Goal: Check status: Check status

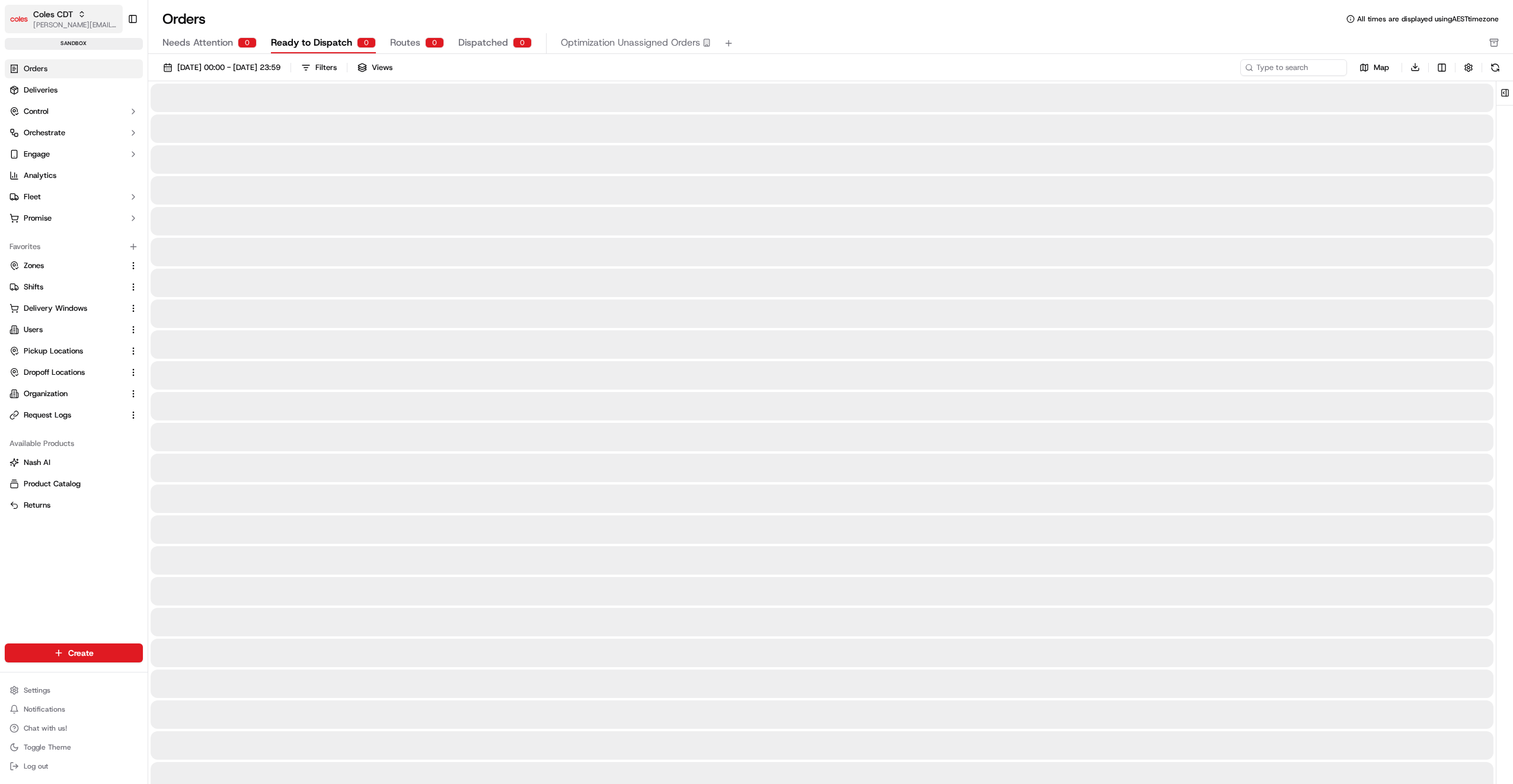
click at [81, 13] on icon "button" at bounding box center [82, 14] width 8 height 8
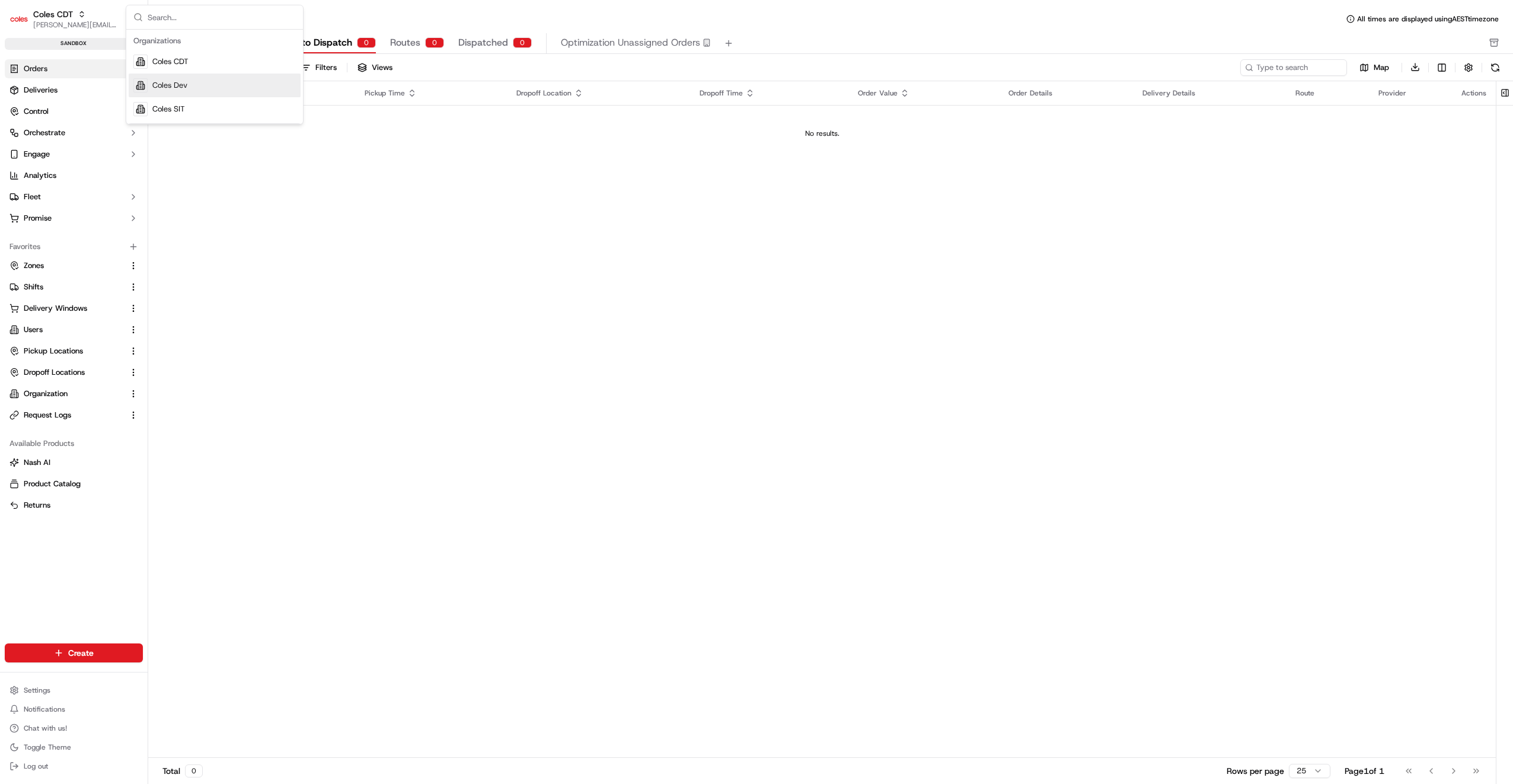
click at [165, 85] on span "Coles Dev" at bounding box center [170, 85] width 35 height 11
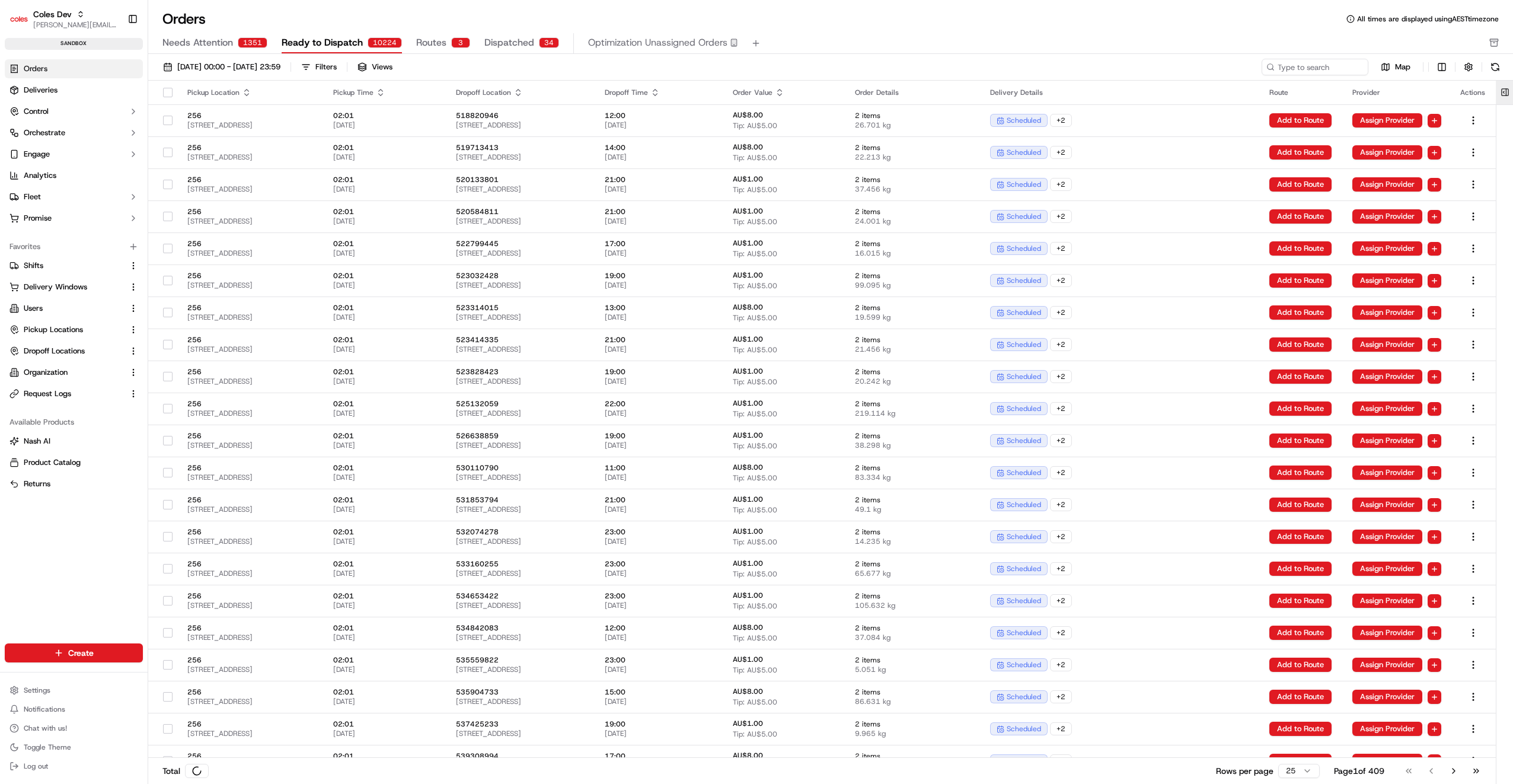
click at [1503, 90] on button at bounding box center [1505, 92] width 20 height 24
click at [1507, 93] on button at bounding box center [1505, 92] width 20 height 24
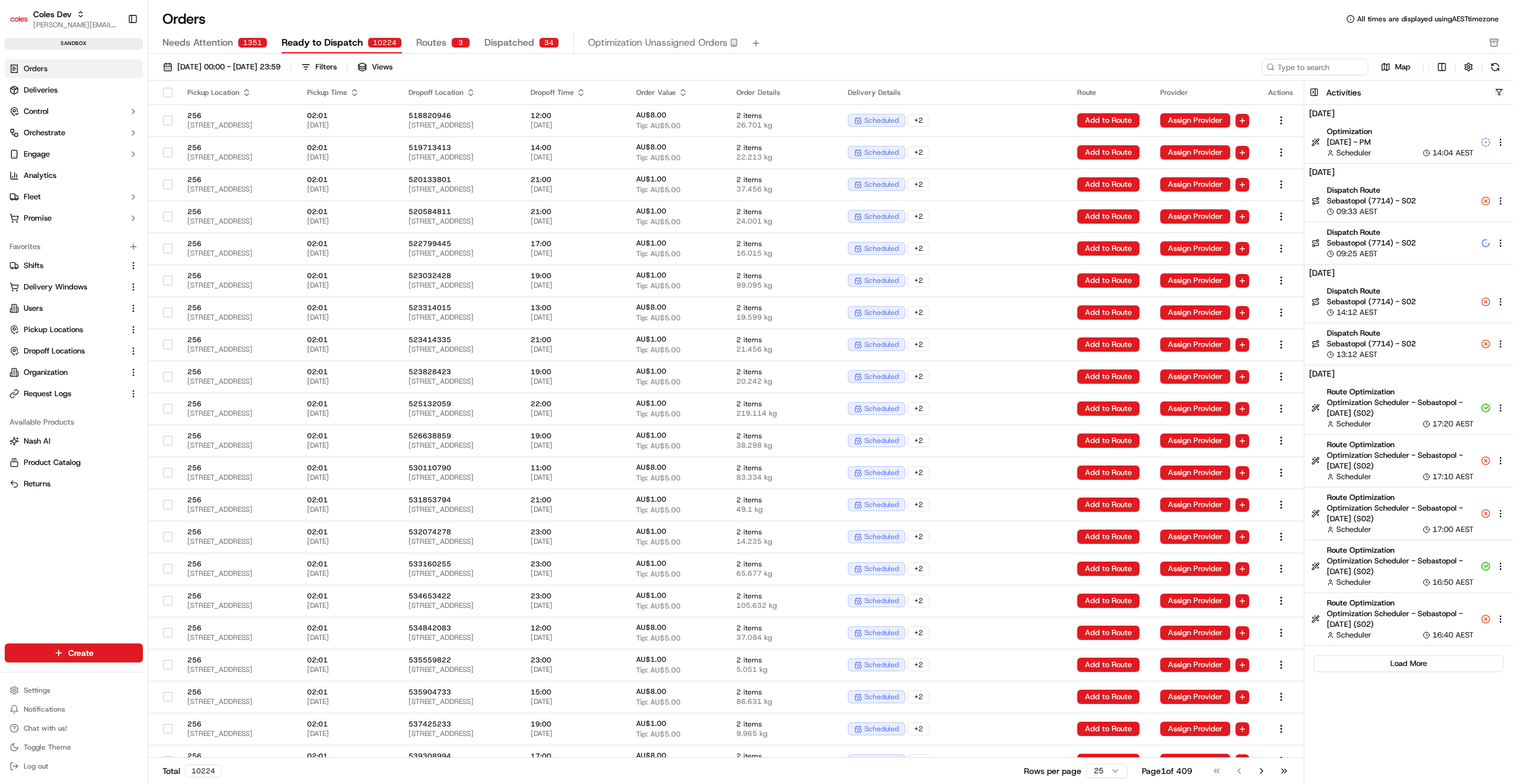
click at [1501, 90] on button "button" at bounding box center [1498, 91] width 9 height 9
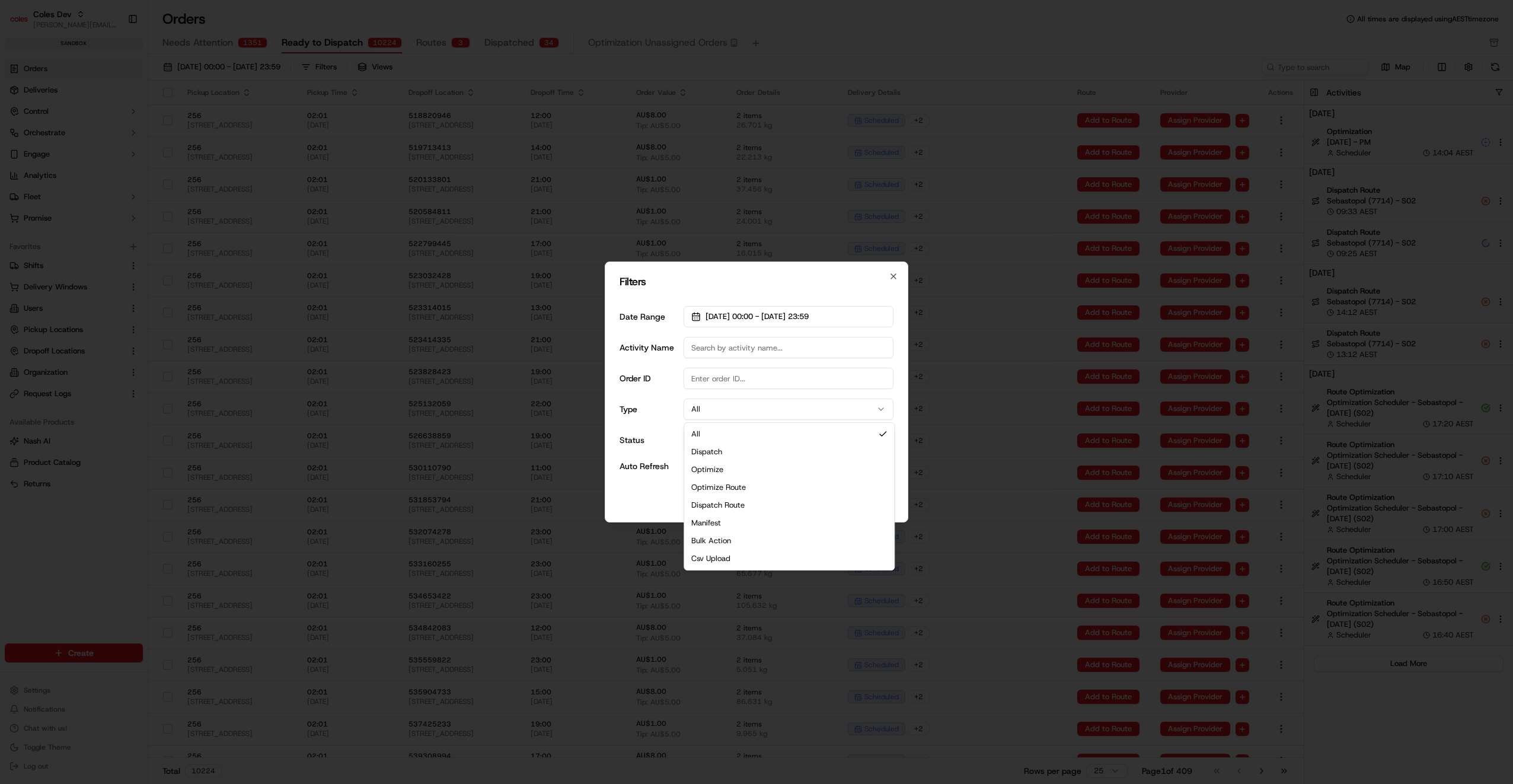
click at [748, 408] on button "All" at bounding box center [788, 409] width 210 height 22
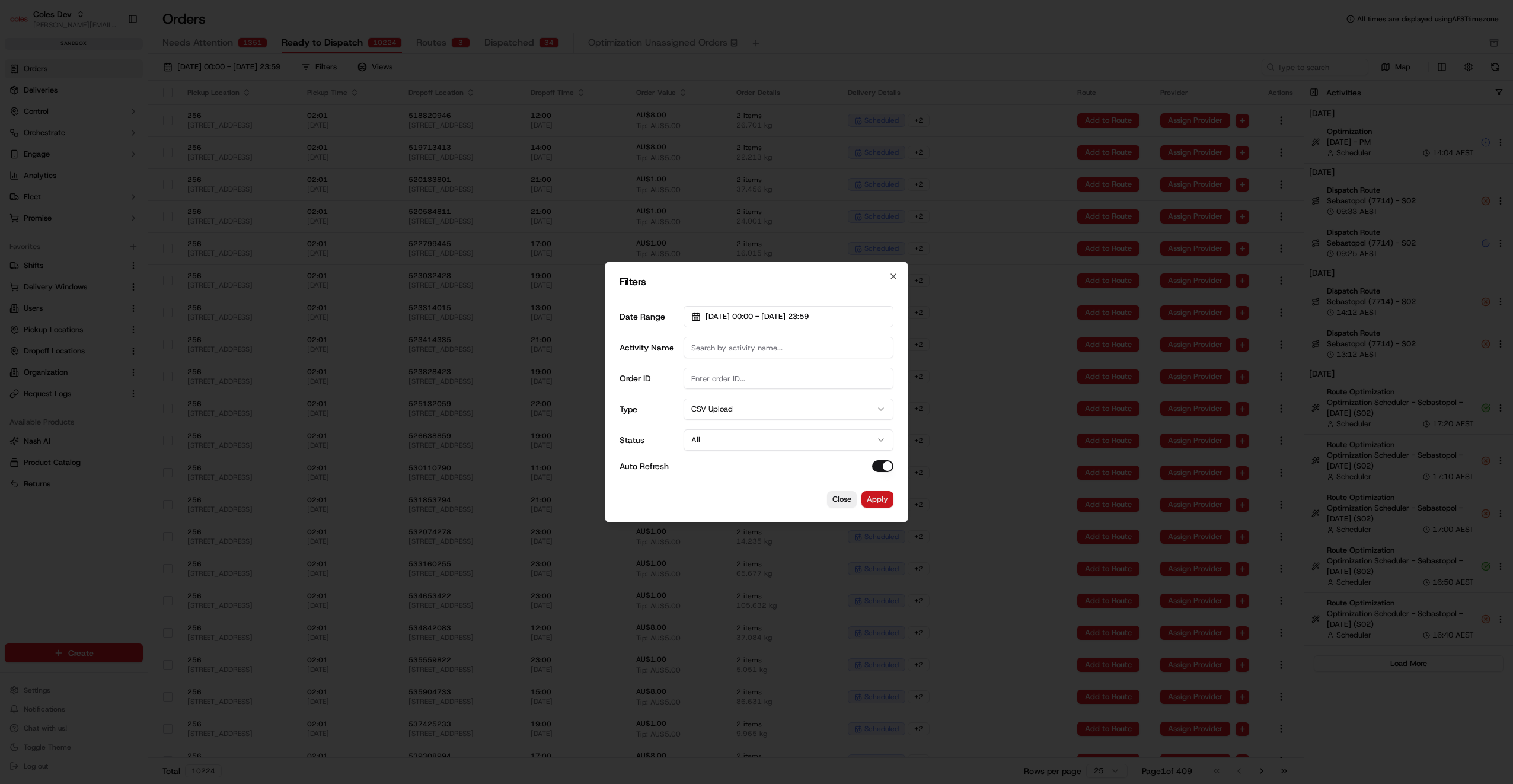
click at [886, 502] on button "Apply" at bounding box center [877, 499] width 32 height 17
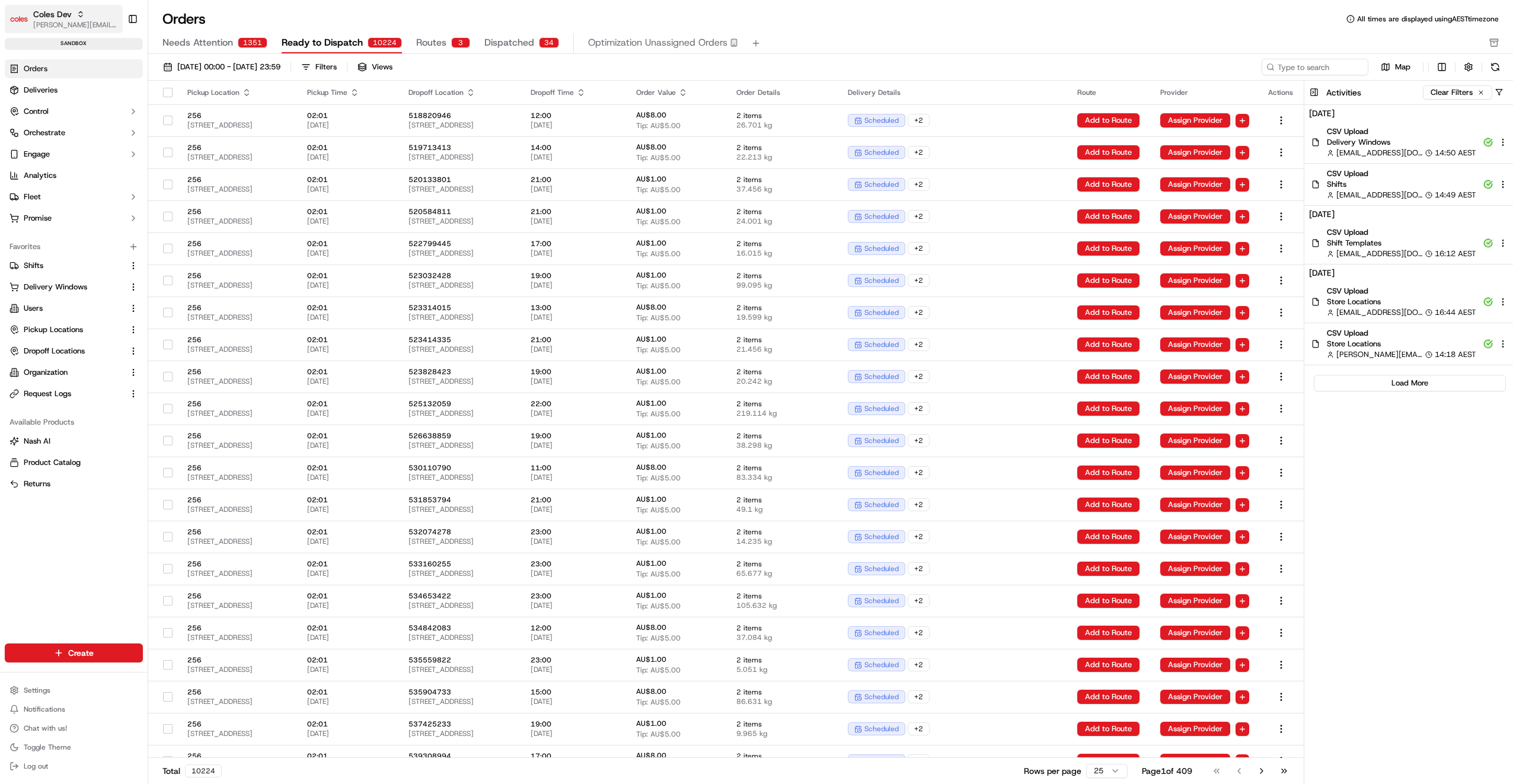
click at [78, 17] on icon "button" at bounding box center [81, 14] width 8 height 8
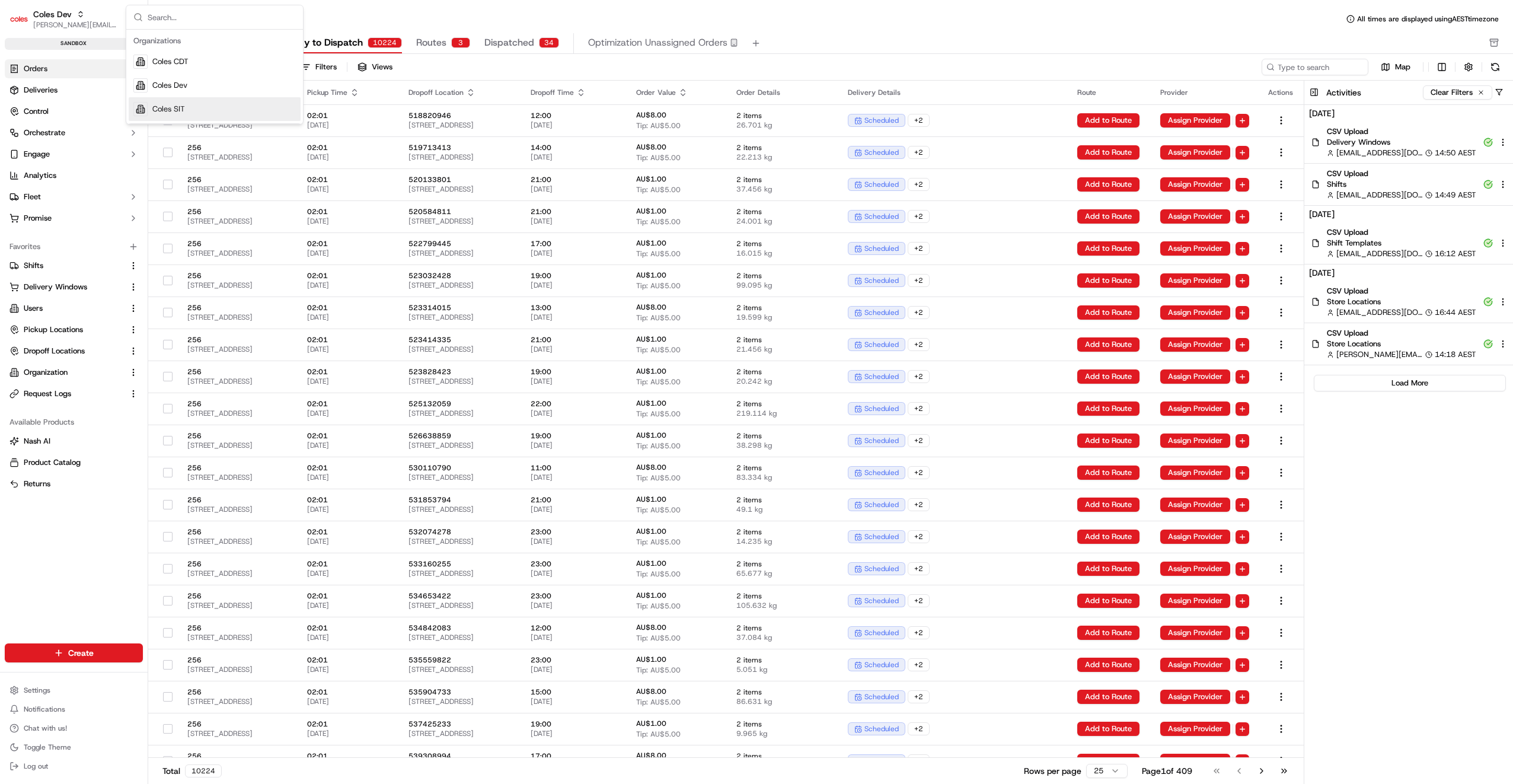
click at [161, 105] on span "Coles SIT" at bounding box center [168, 108] width 32 height 11
